Goal: Task Accomplishment & Management: Manage account settings

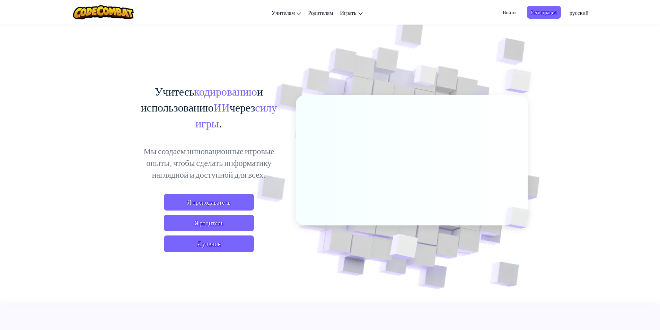
click at [509, 15] on font "Войти" at bounding box center [509, 12] width 13 height 7
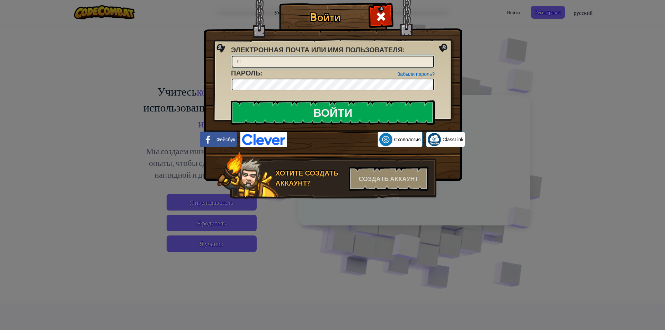
type input "F"
type input "АВд"
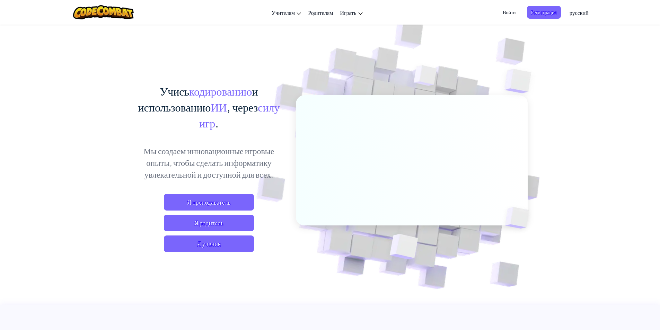
click at [508, 10] on span "Войти" at bounding box center [508, 12] width 21 height 13
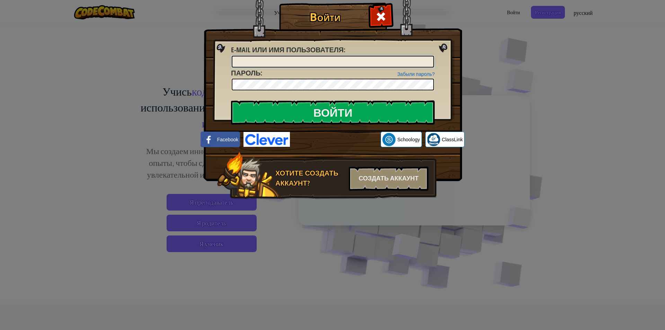
type input "В"
type input "Адияс"
click at [231, 100] on input "Войти" at bounding box center [333, 112] width 204 height 24
